Goal: Task Accomplishment & Management: Use online tool/utility

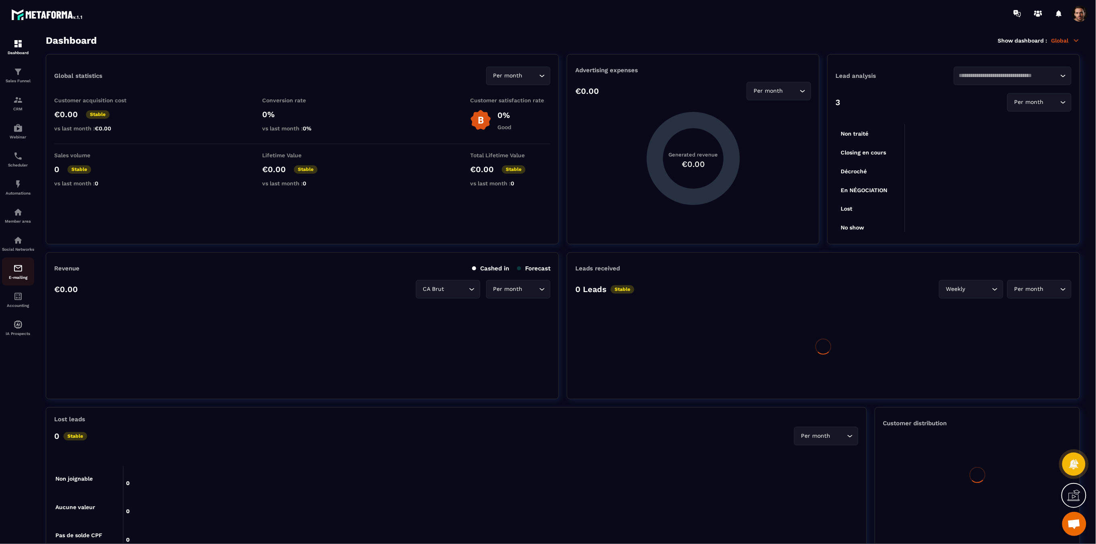
click at [20, 280] on div "E-mailing" at bounding box center [18, 272] width 32 height 16
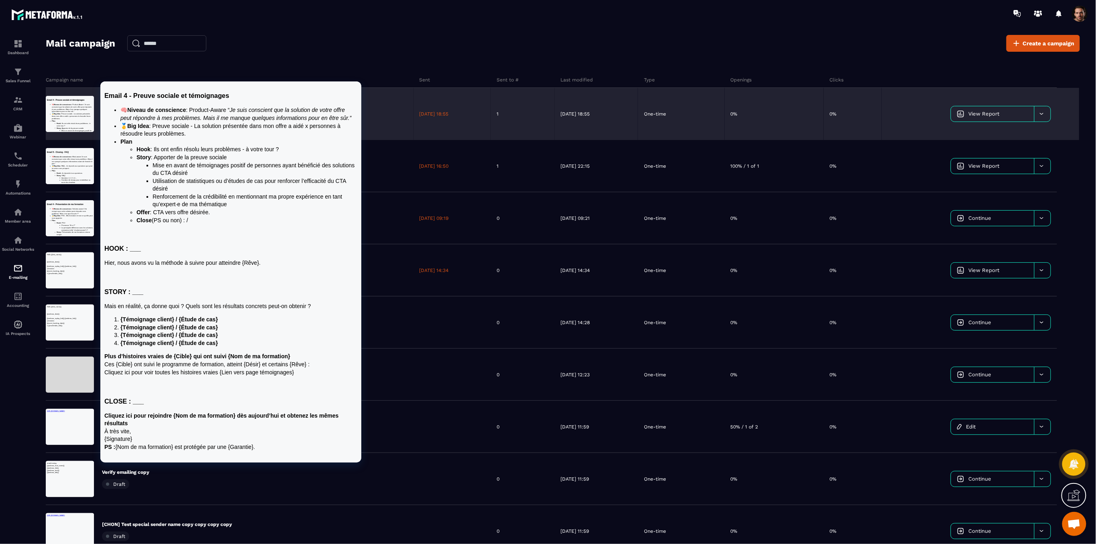
click at [326, 48] on div "Mail campaign Create a campaign Campaign name Sent Sent to # Last modified Type…" at bounding box center [563, 293] width 1034 height 516
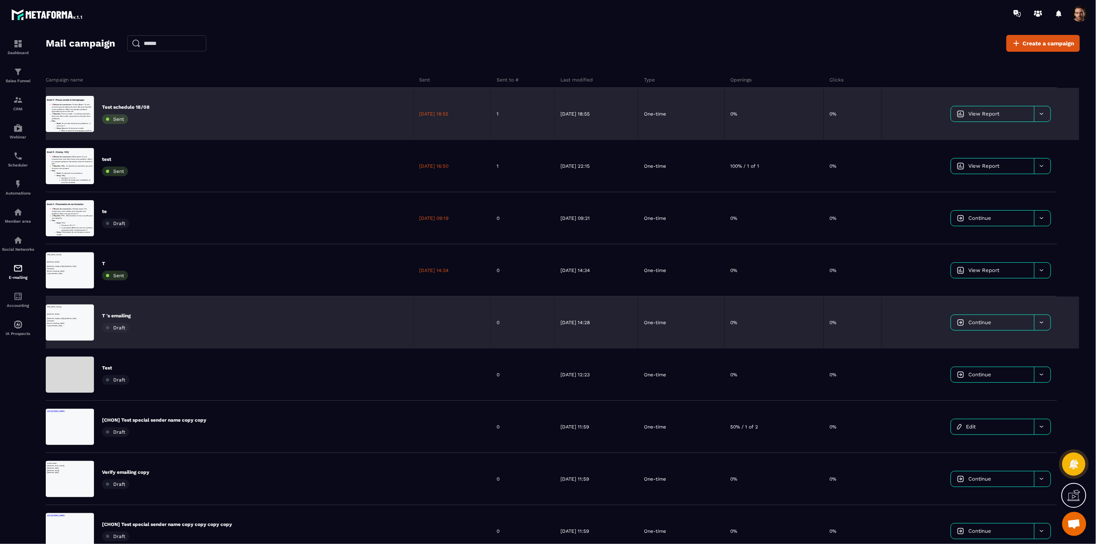
click at [322, 308] on div "T 's emailing Draft" at bounding box center [230, 323] width 368 height 52
